Goal: Transaction & Acquisition: Book appointment/travel/reservation

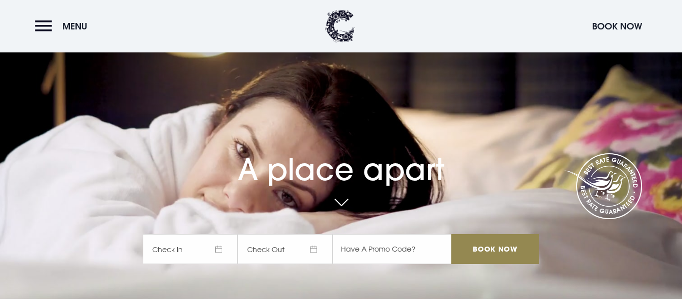
scroll to position [160, 0]
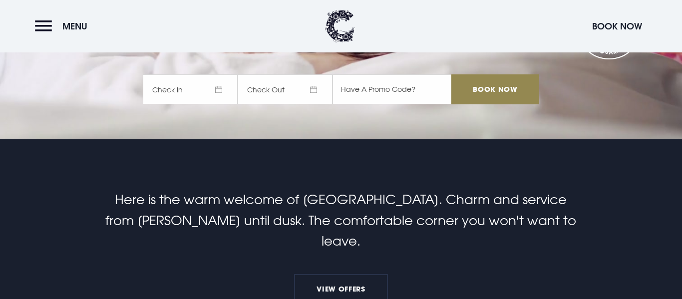
checkbox input "true"
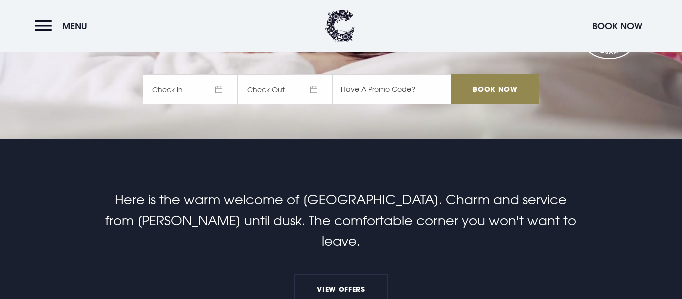
scroll to position [0, 0]
click at [217, 92] on span "Check In" at bounding box center [190, 89] width 95 height 30
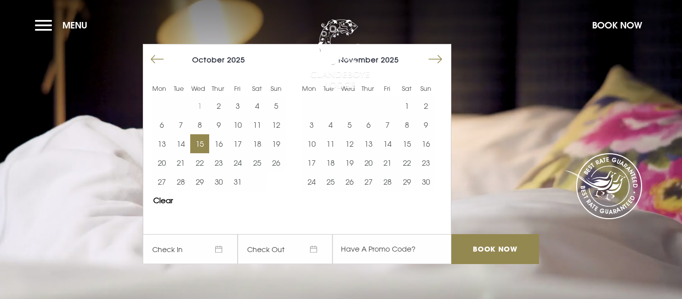
click at [201, 139] on button "15" at bounding box center [199, 143] width 19 height 19
click at [217, 143] on button "16" at bounding box center [218, 143] width 19 height 19
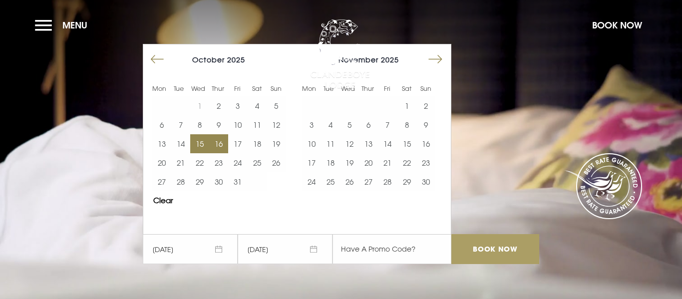
click at [477, 245] on input "Book Now" at bounding box center [495, 249] width 88 height 30
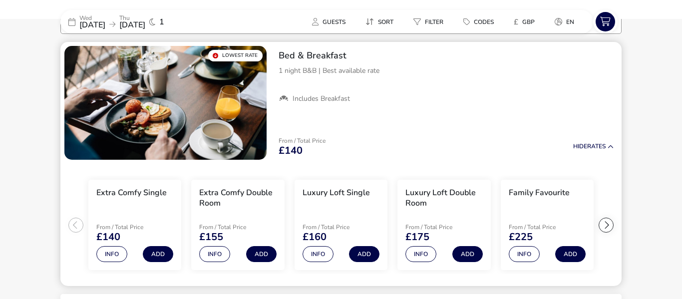
scroll to position [110, 0]
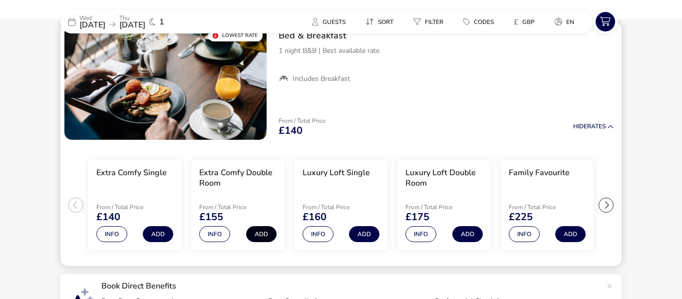
click at [261, 232] on button "Add" at bounding box center [261, 234] width 30 height 16
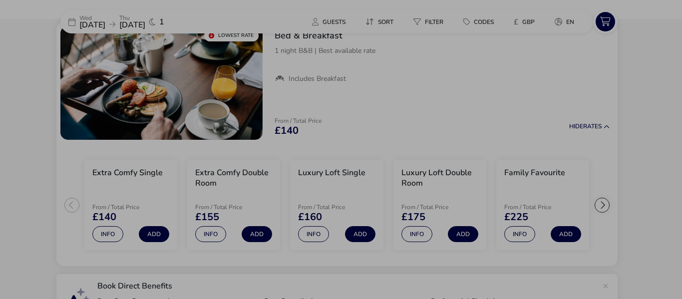
click at [209, 235] on div "Extra Comfy Double Room Bed & Breakfast Guests (max 2) Adult (max 2) 2 Total Pr…" at bounding box center [341, 149] width 682 height 299
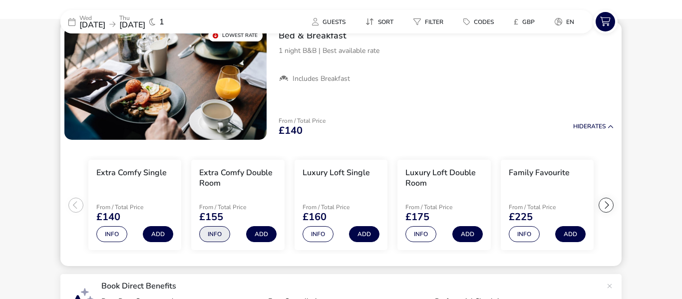
click at [209, 235] on button "Info" at bounding box center [214, 234] width 31 height 16
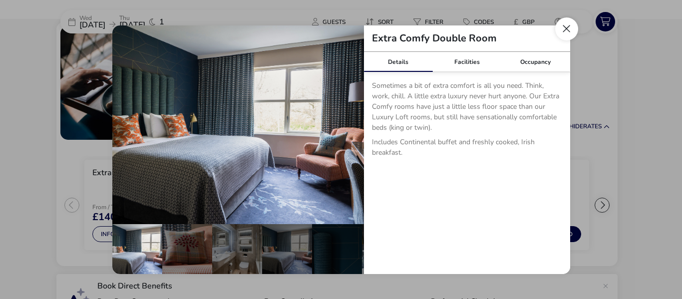
click at [567, 28] on button "Close dialog" at bounding box center [566, 28] width 23 height 23
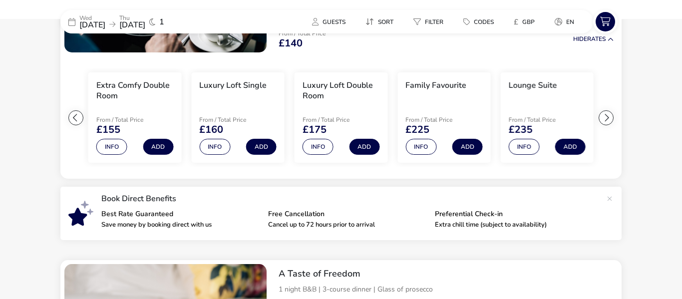
scroll to position [210, 0]
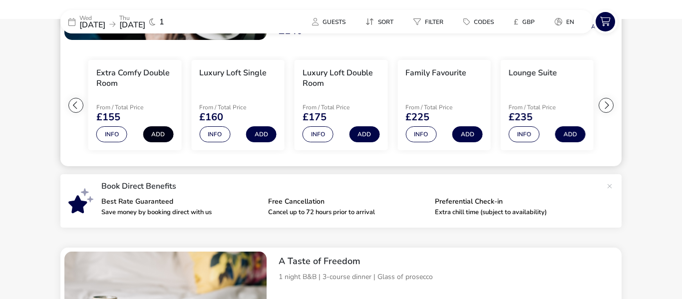
click at [162, 133] on button "Add" at bounding box center [158, 134] width 30 height 16
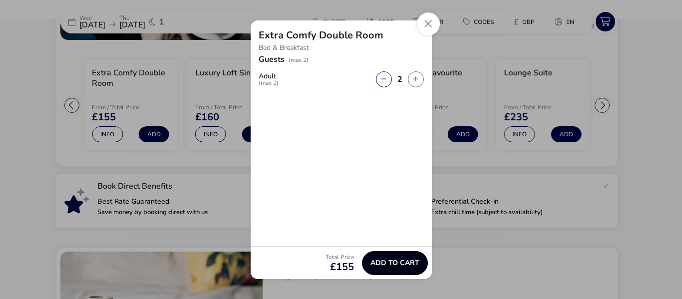
click at [397, 261] on span "Add to cart" at bounding box center [394, 262] width 49 height 7
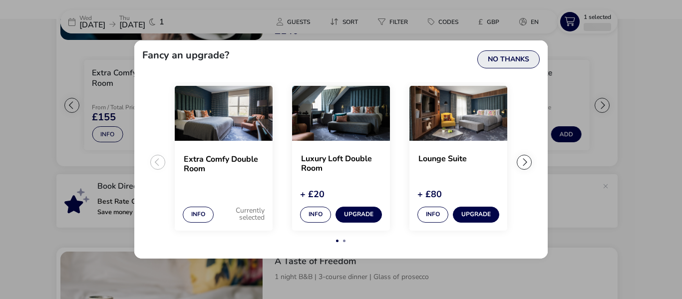
click at [507, 57] on button "No Thanks" at bounding box center [508, 59] width 62 height 18
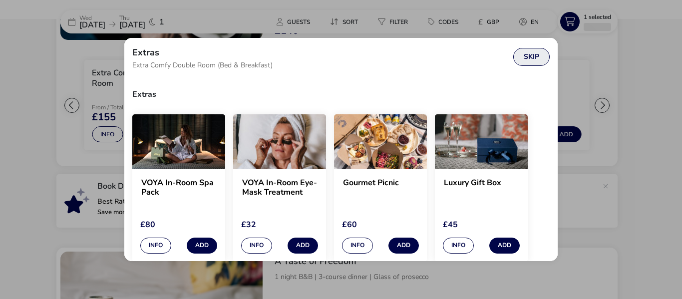
click at [534, 57] on button "Skip" at bounding box center [531, 57] width 36 height 18
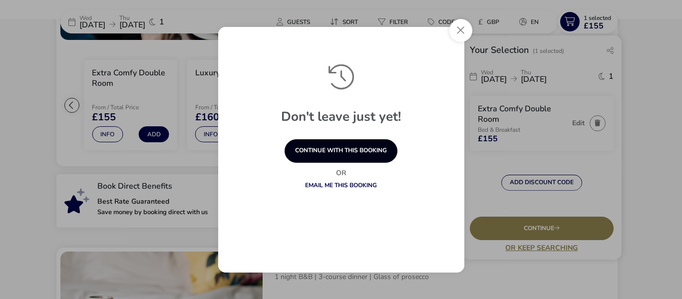
click at [380, 153] on button "continue with this booking" at bounding box center [340, 150] width 113 height 23
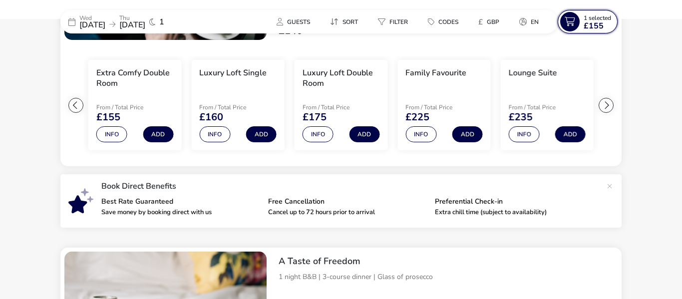
click at [601, 19] on span "1 Selected" at bounding box center [596, 18] width 27 height 8
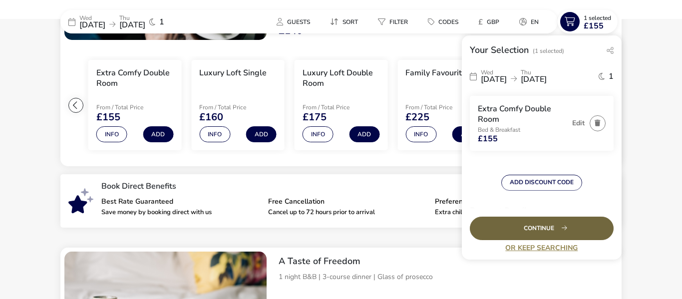
click at [547, 226] on div "Continue" at bounding box center [542, 228] width 144 height 23
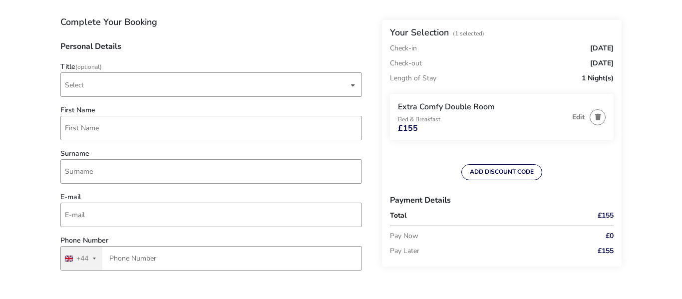
scroll to position [100, 0]
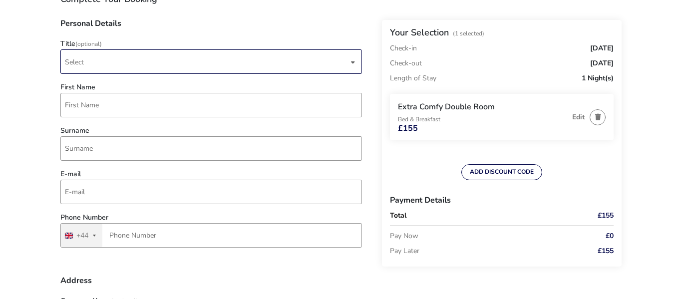
click at [353, 65] on div "dropdown trigger" at bounding box center [352, 61] width 5 height 19
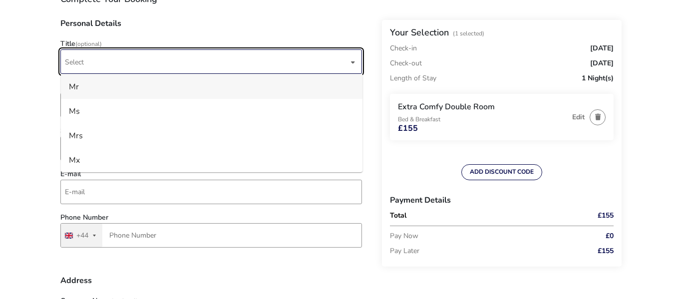
click at [296, 83] on li "Mr" at bounding box center [211, 86] width 301 height 24
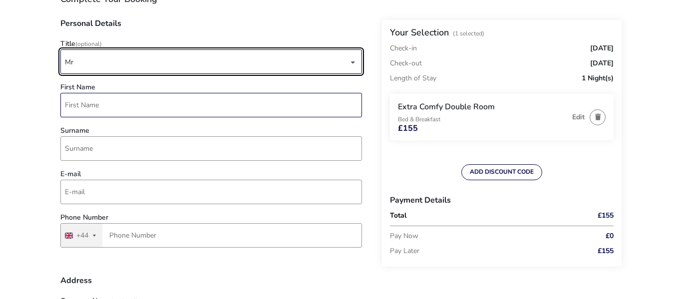
click at [231, 103] on input "First Name" at bounding box center [210, 105] width 301 height 24
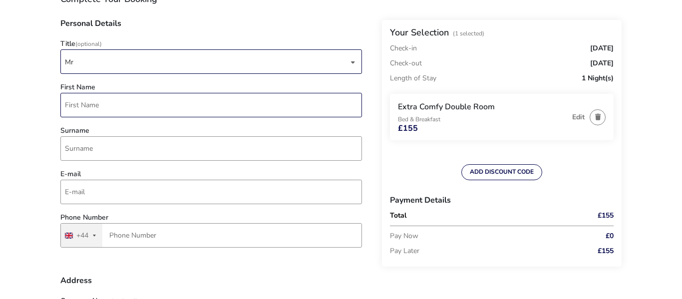
click at [140, 105] on input "First Name" at bounding box center [210, 105] width 301 height 24
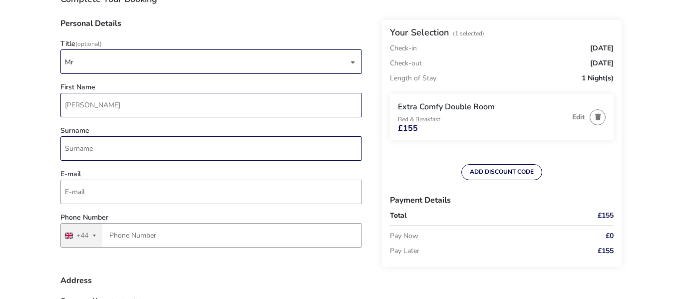
type input "[PERSON_NAME]"
click at [91, 147] on input "Surname" at bounding box center [210, 148] width 301 height 24
type input "Ekin"
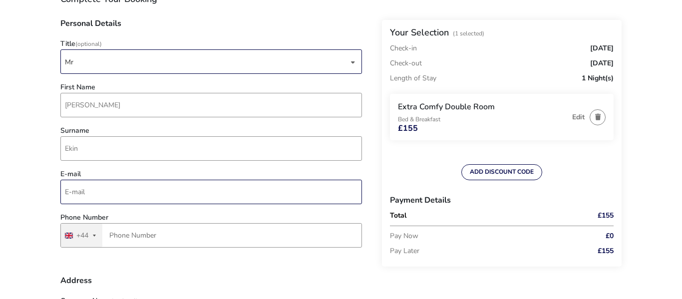
click at [80, 197] on input "E-mail" at bounding box center [210, 192] width 301 height 24
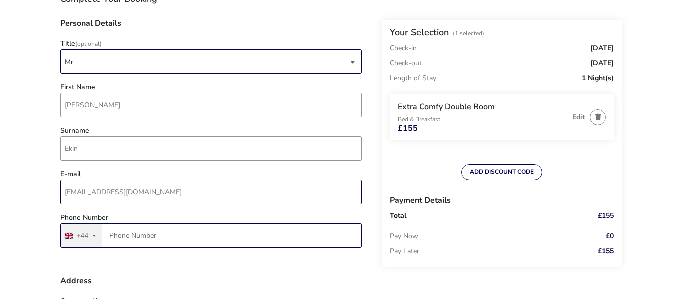
type input "[EMAIL_ADDRESS][DOMAIN_NAME]"
click at [218, 234] on input "Phone Number" at bounding box center [210, 235] width 301 height 24
type input "7870 692468"
click at [401, 177] on div "ADD DISCOUNT CODE" at bounding box center [502, 172] width 234 height 16
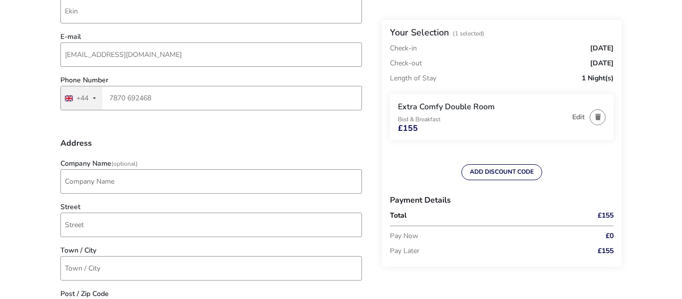
scroll to position [240, 0]
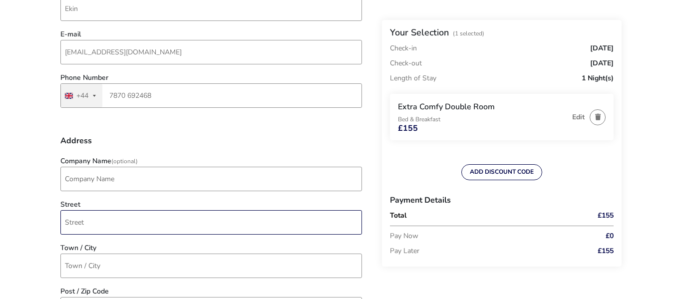
click at [74, 222] on input "Street" at bounding box center [210, 222] width 301 height 24
type input "[STREET_ADDRESS]"
click at [124, 263] on input "Town / City" at bounding box center [210, 265] width 301 height 24
click at [114, 268] on input "Coleraine" at bounding box center [210, 265] width 301 height 24
type input "Coleraine"
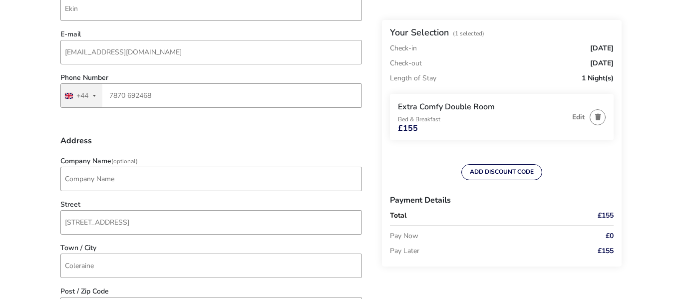
click at [382, 266] on div "Your Selection (1 Selected) Check-in [DATE] Check-out [DATE] Length of Stay 1 N…" at bounding box center [502, 143] width 240 height 246
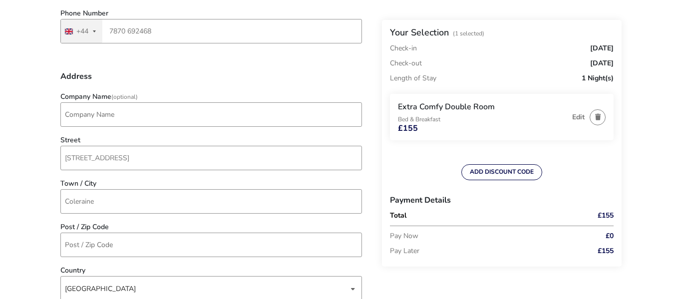
scroll to position [319, 0]
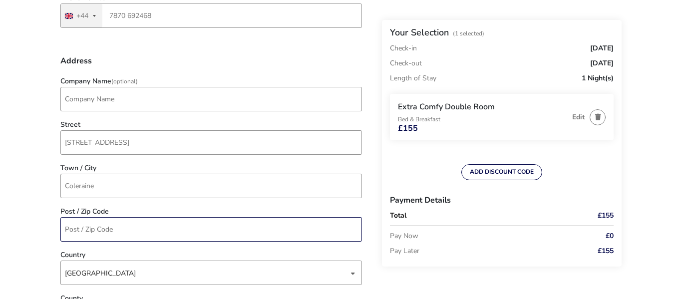
click at [81, 228] on input "Post / Zip Code" at bounding box center [210, 229] width 301 height 24
type input "BT521FS"
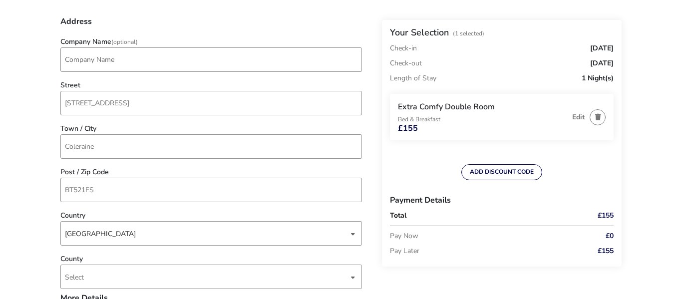
scroll to position [359, 0]
click at [353, 280] on div "dropdown trigger" at bounding box center [352, 276] width 5 height 19
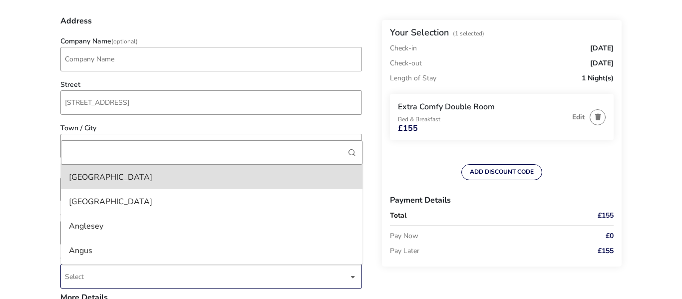
click at [135, 274] on span "Select" at bounding box center [206, 275] width 283 height 23
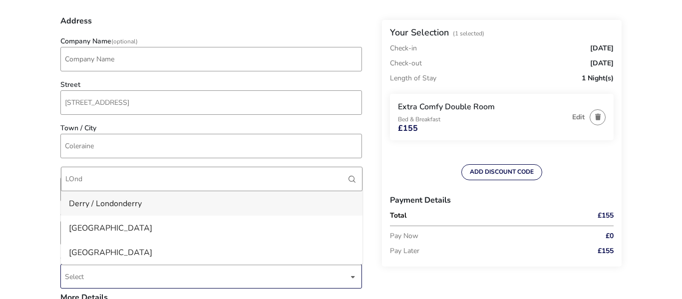
type input "LOnd"
click at [109, 202] on li "Derry / Londonderry" at bounding box center [211, 203] width 301 height 24
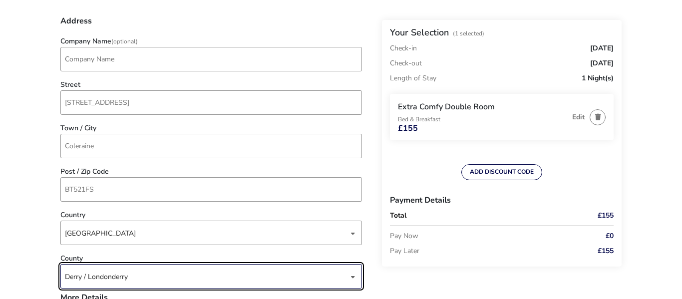
click at [380, 270] on div "Complete Your Booking Personal Details Title (Optional) Mr First Name [PERSON_N…" at bounding box center [220, 284] width 321 height 1139
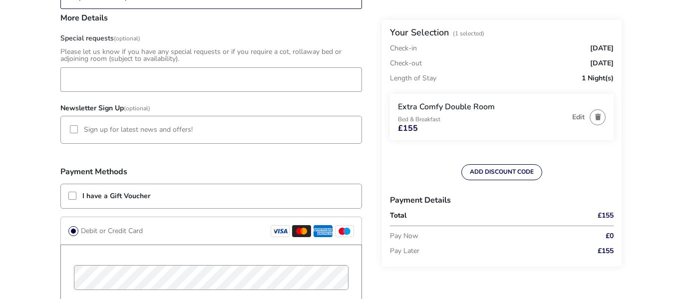
scroll to position [659, 0]
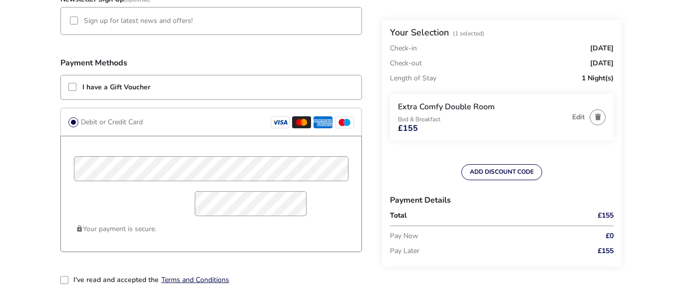
scroll to position [758, 0]
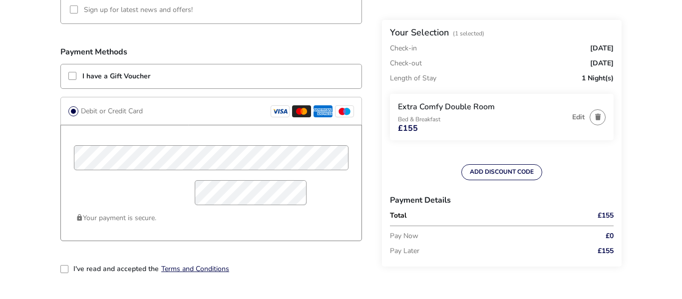
click at [64, 270] on div "2-term_condi" at bounding box center [64, 269] width 8 height 8
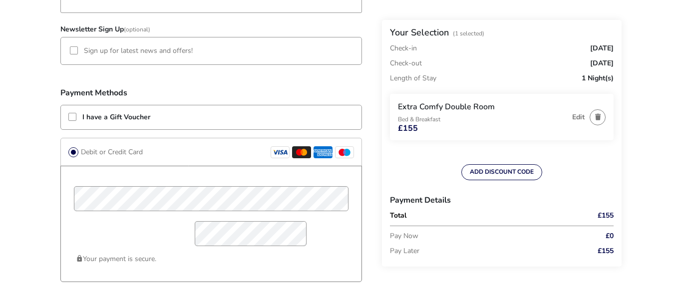
scroll to position [719, 0]
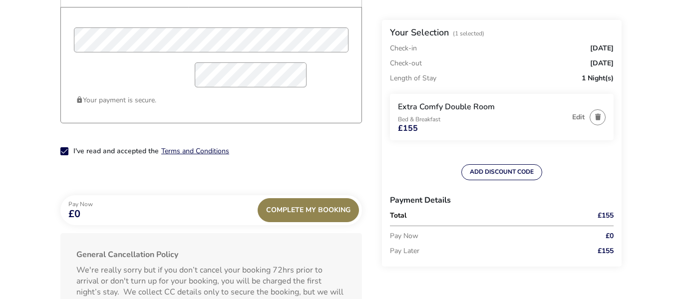
scroll to position [878, 0]
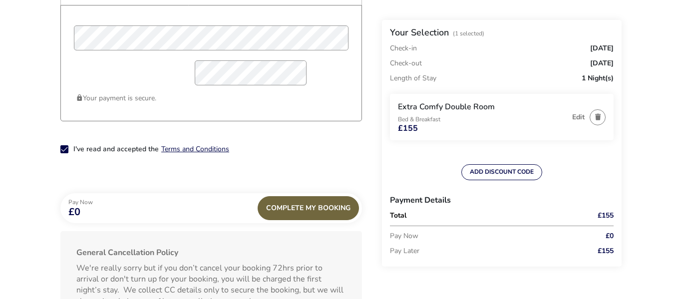
click at [322, 210] on div "Complete My Booking" at bounding box center [307, 208] width 101 height 24
